Goal: Task Accomplishment & Management: Use online tool/utility

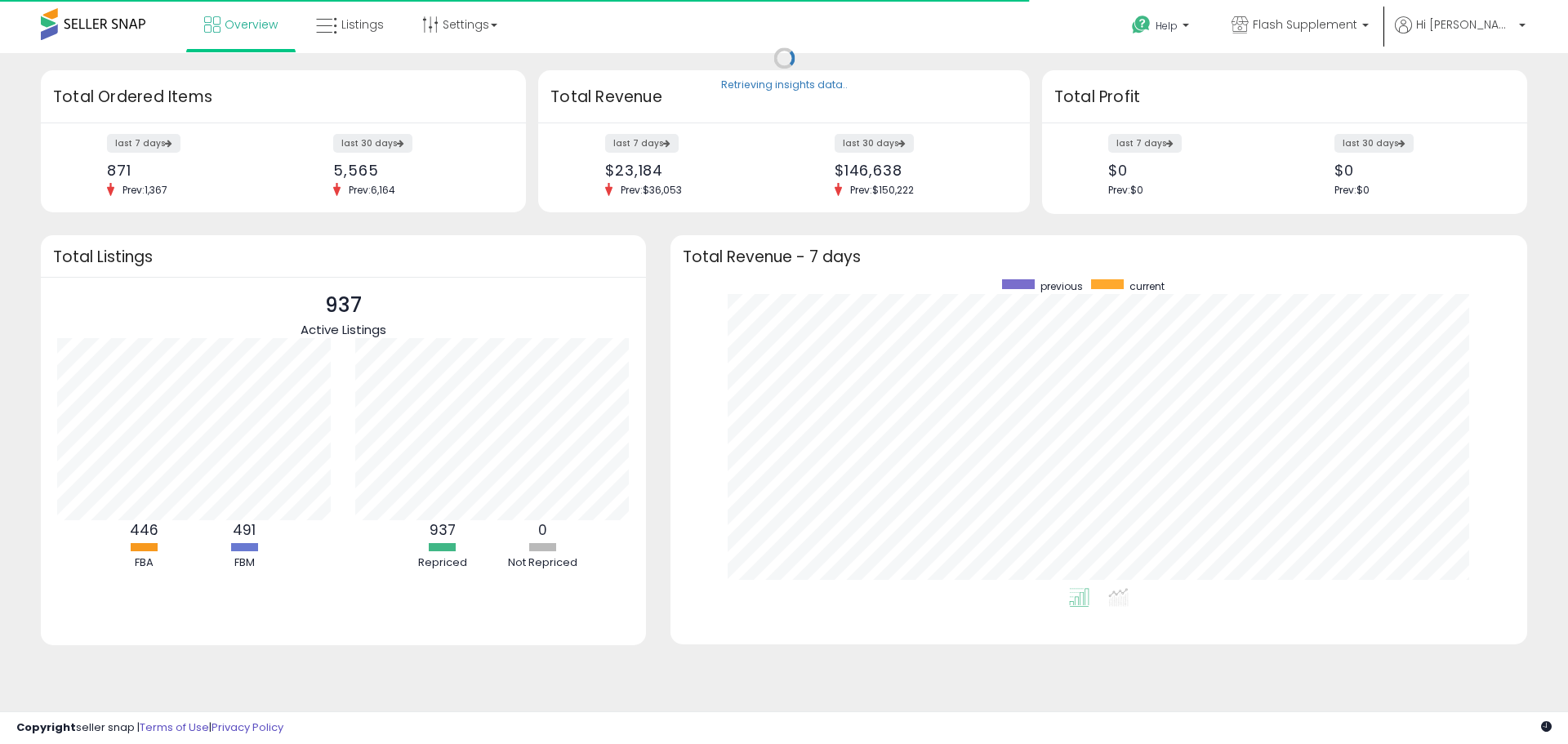
scroll to position [309, 824]
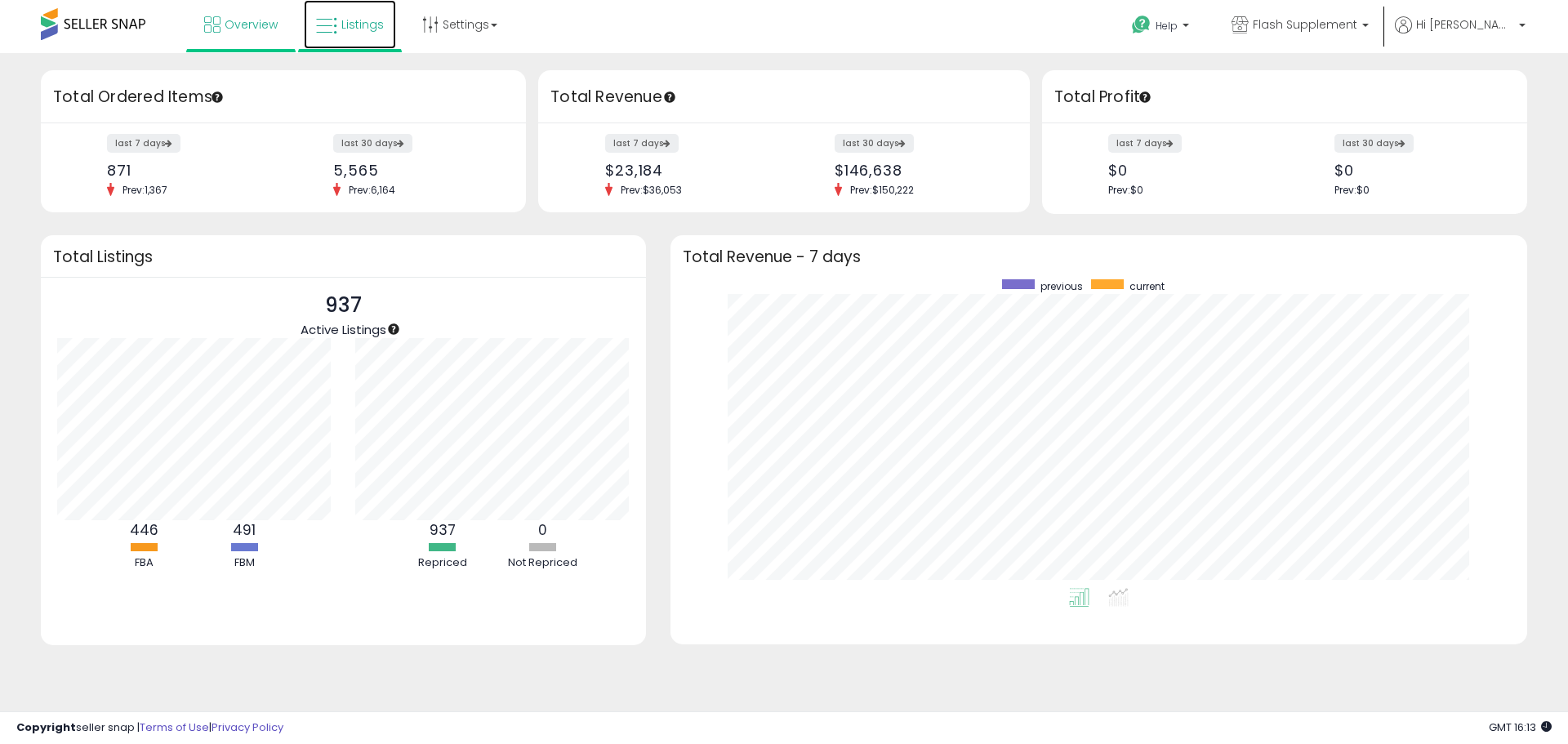
click at [354, 35] on link "Listings" at bounding box center [350, 25] width 92 height 49
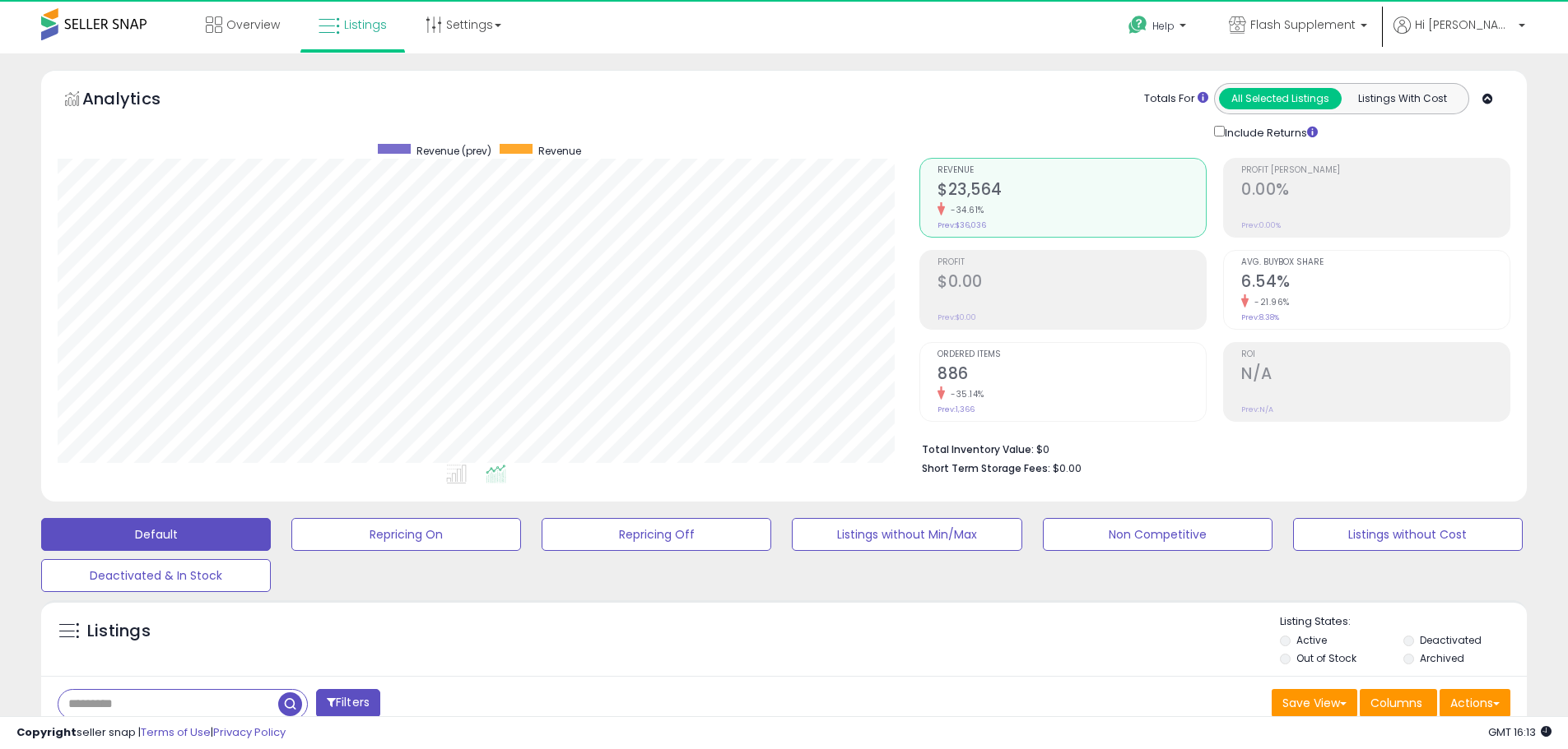
scroll to position [337, 861]
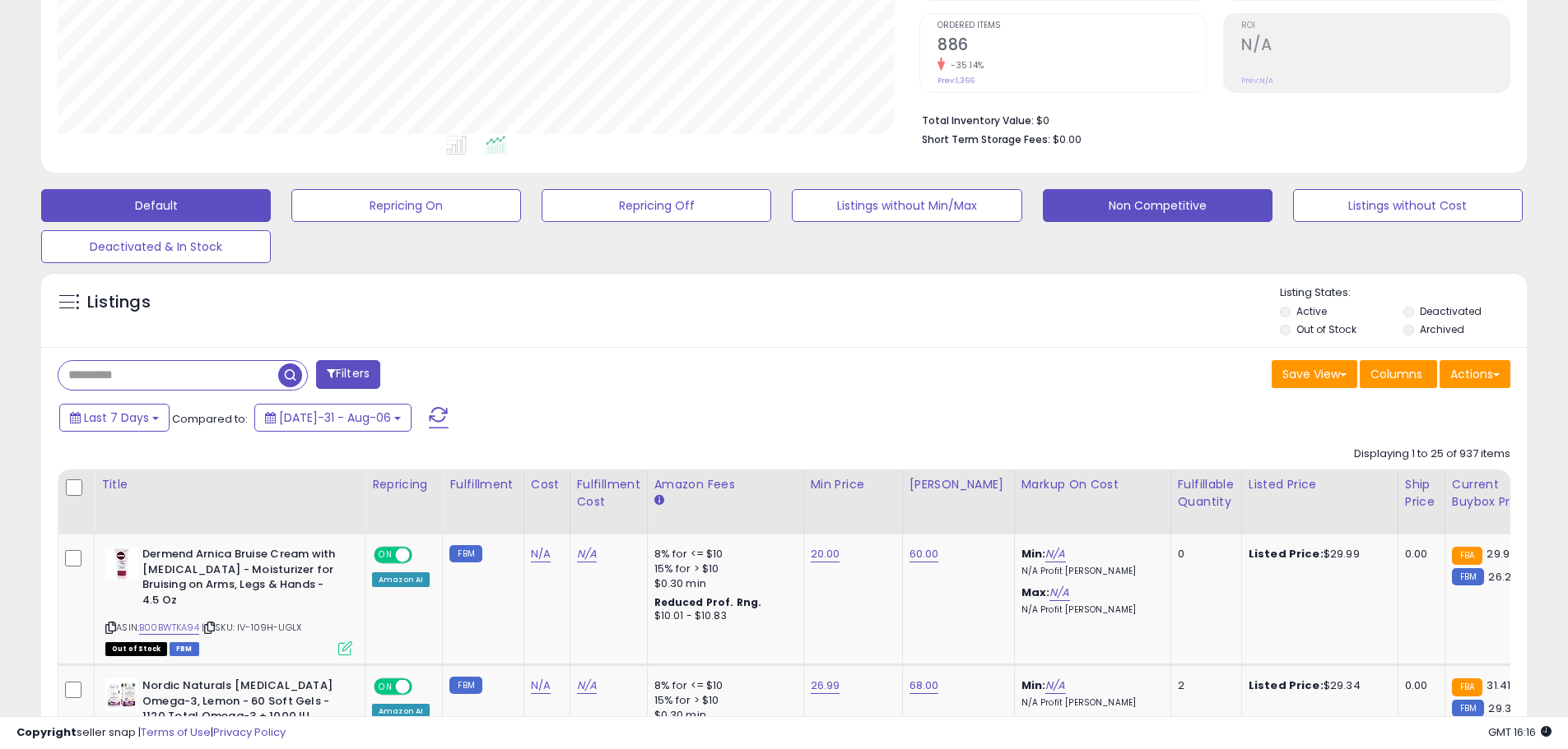
click at [521, 203] on button "Non Competitive" at bounding box center [406, 205] width 230 height 33
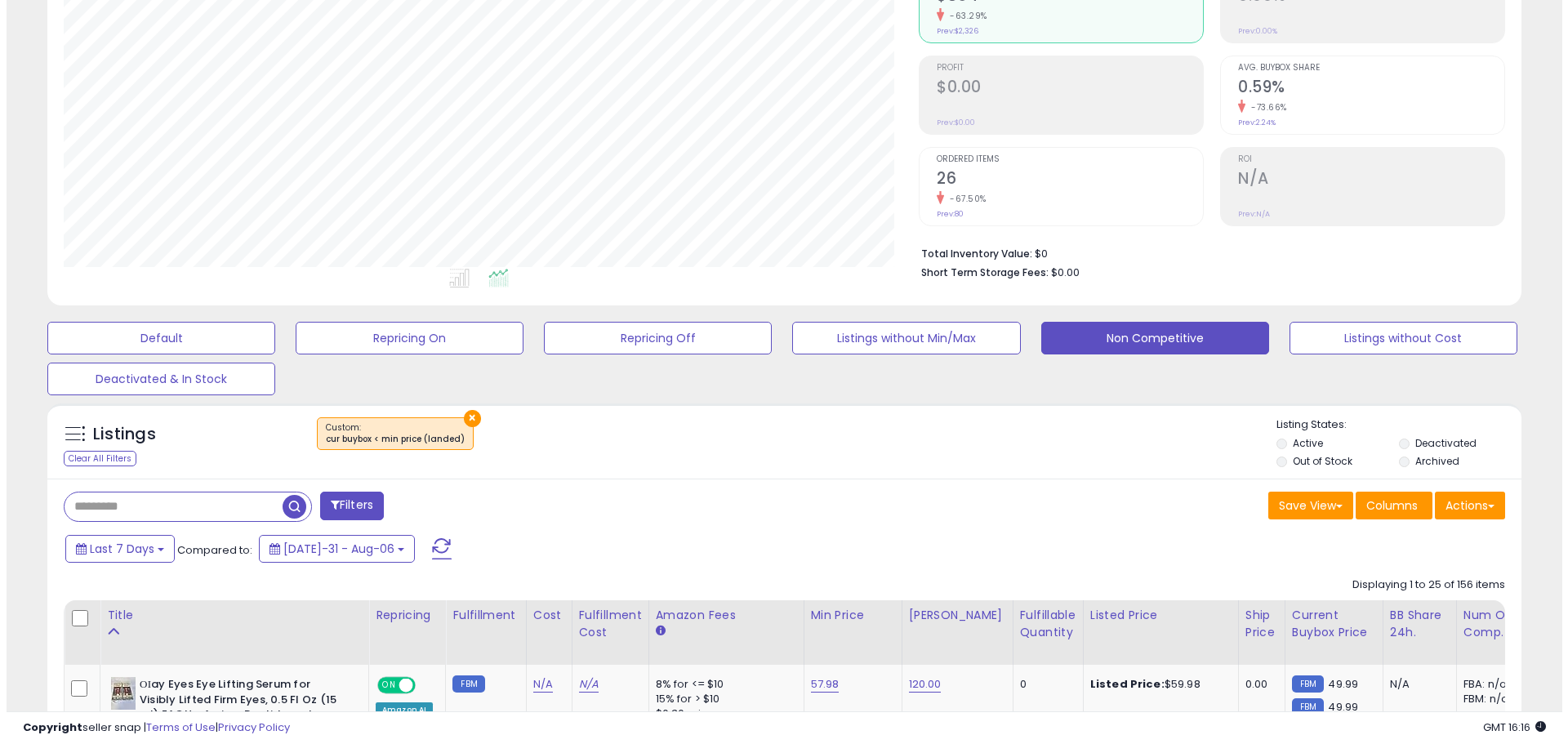
scroll to position [187, 0]
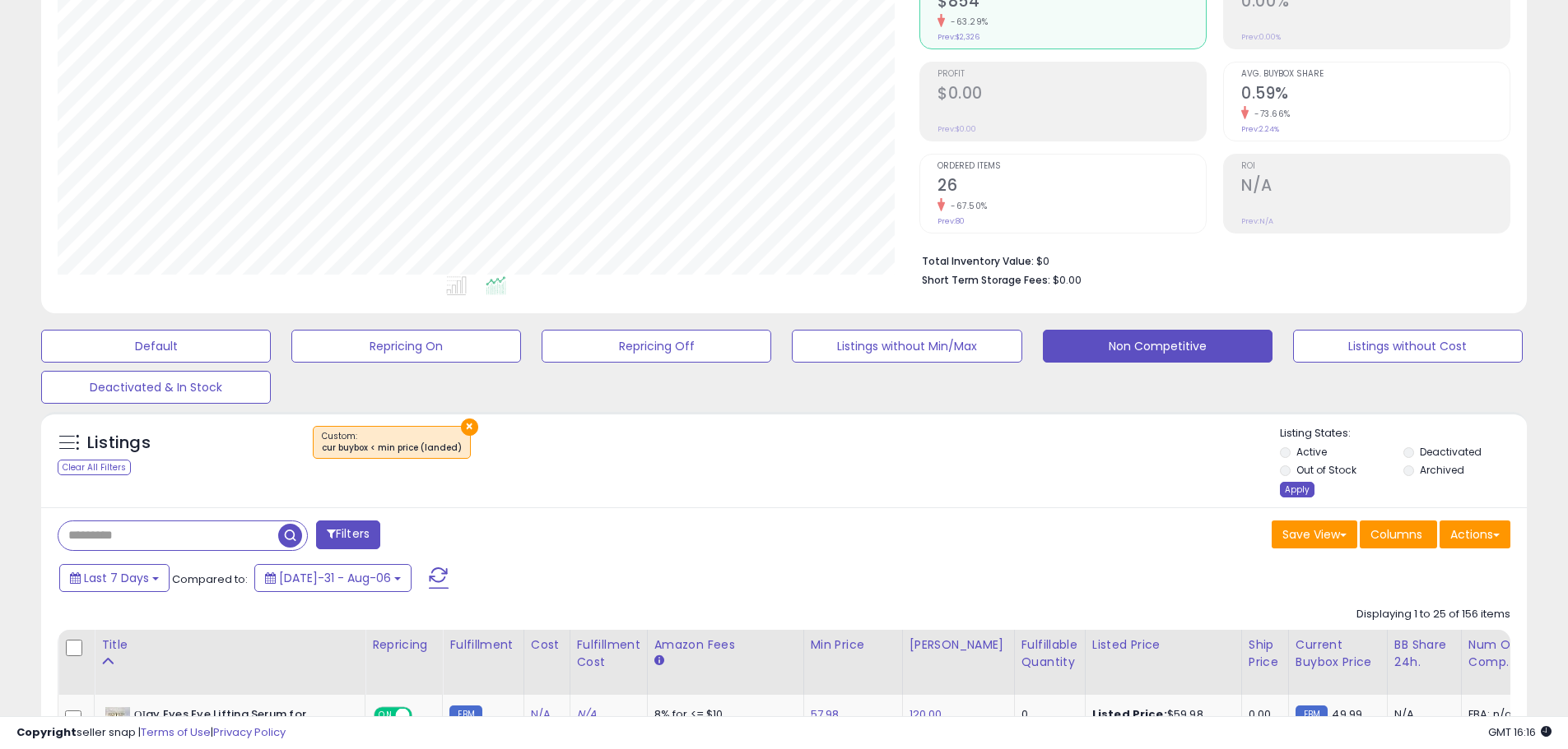
click at [1287, 492] on div "Apply" at bounding box center [1297, 490] width 35 height 16
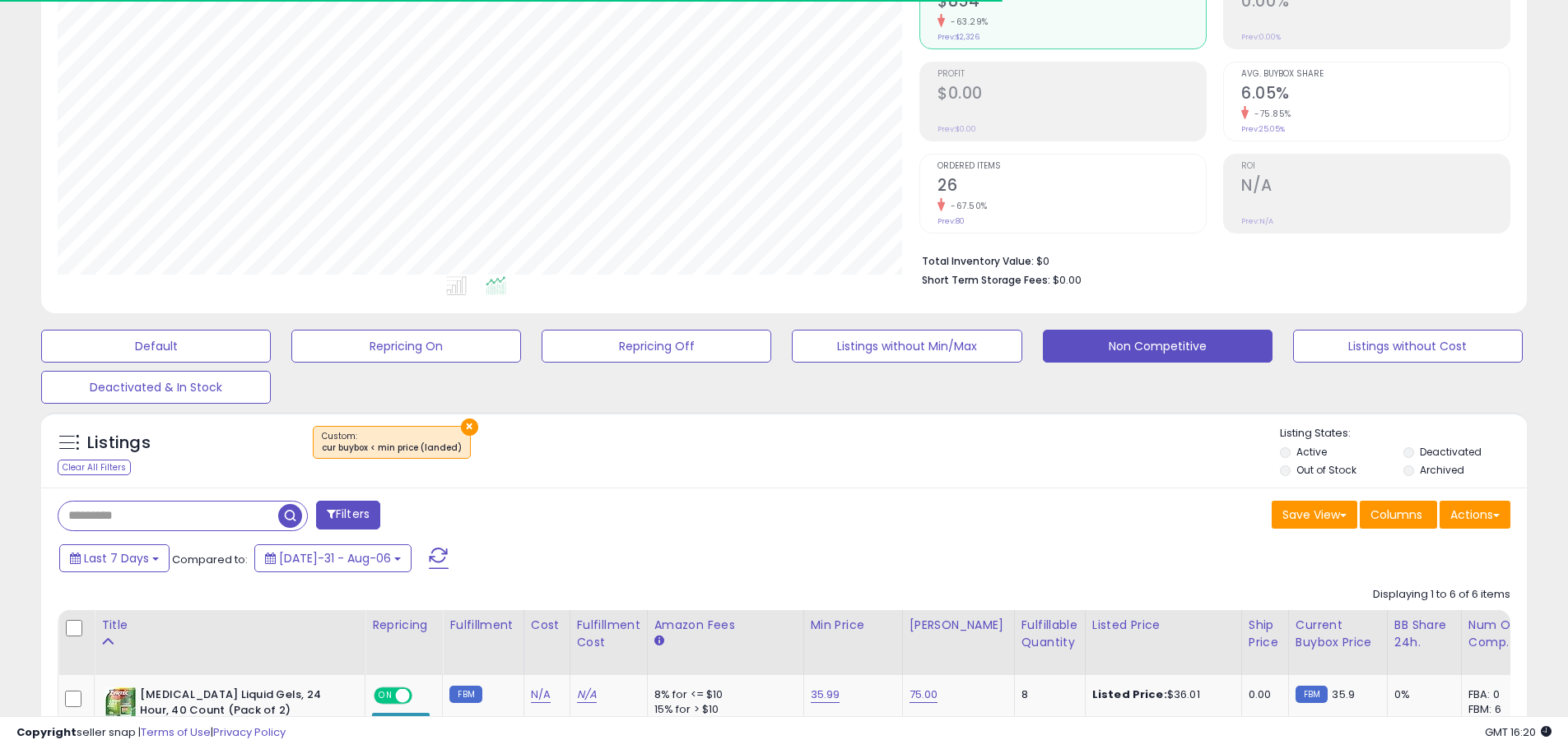
scroll to position [337, 861]
